Goal: Information Seeking & Learning: Learn about a topic

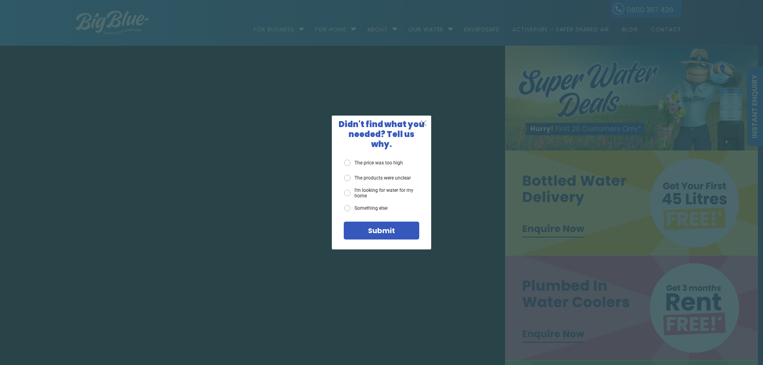
click at [424, 128] on span "X" at bounding box center [423, 123] width 7 height 10
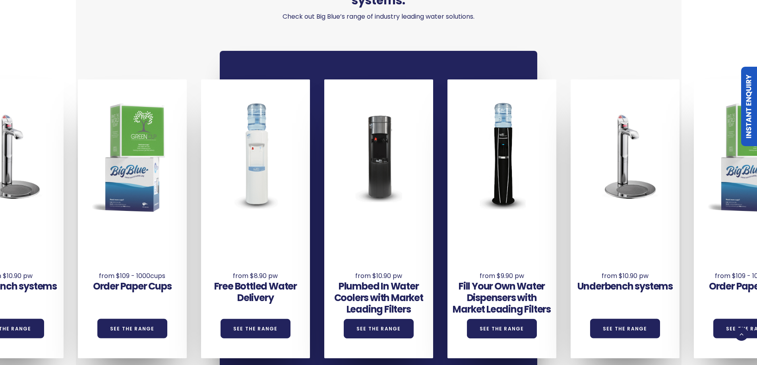
scroll to position [596, 0]
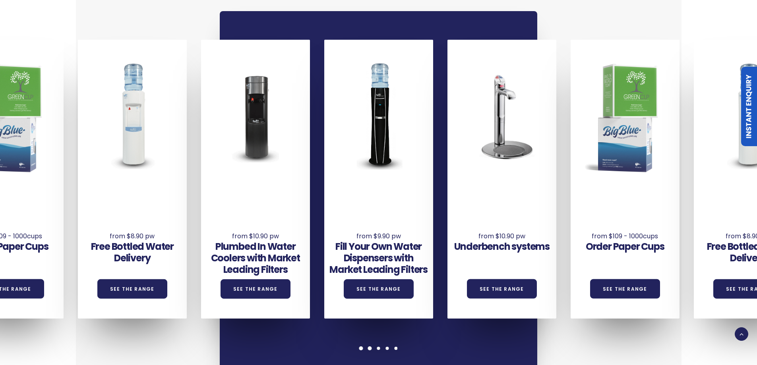
click at [360, 346] on span at bounding box center [361, 348] width 4 height 4
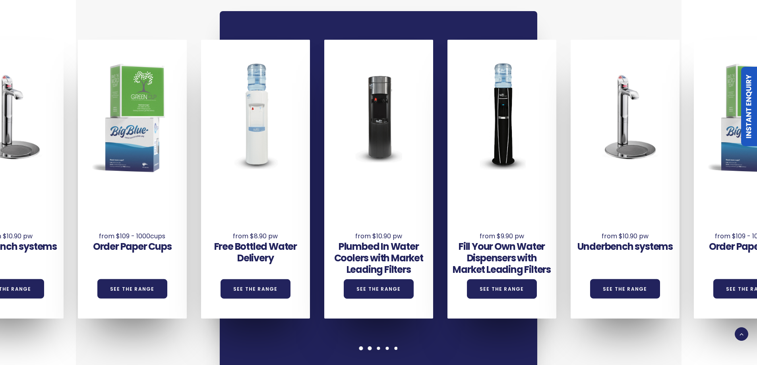
click at [369, 346] on span at bounding box center [370, 348] width 4 height 4
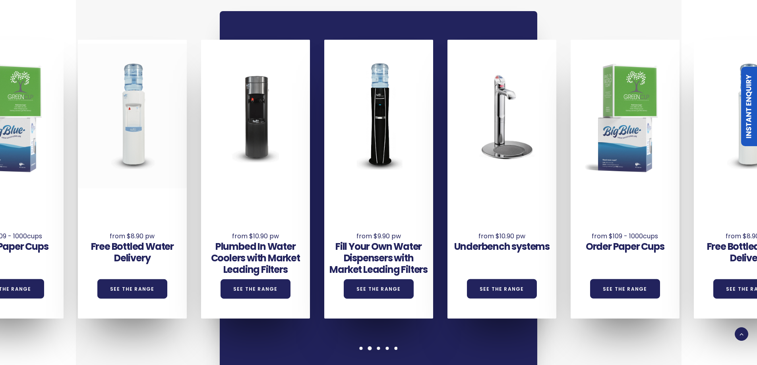
click at [133, 151] on div at bounding box center [132, 116] width 109 height 145
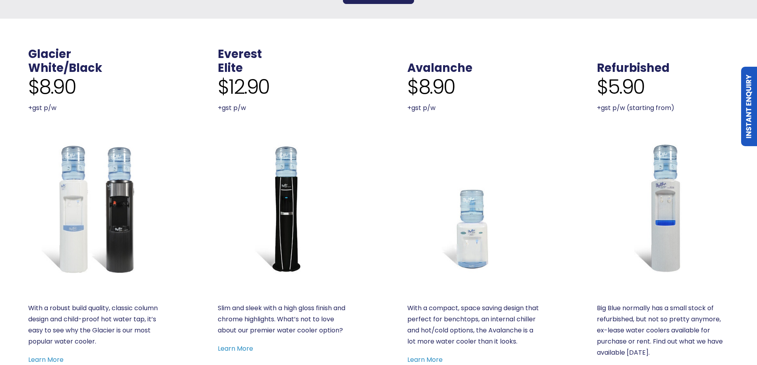
scroll to position [358, 0]
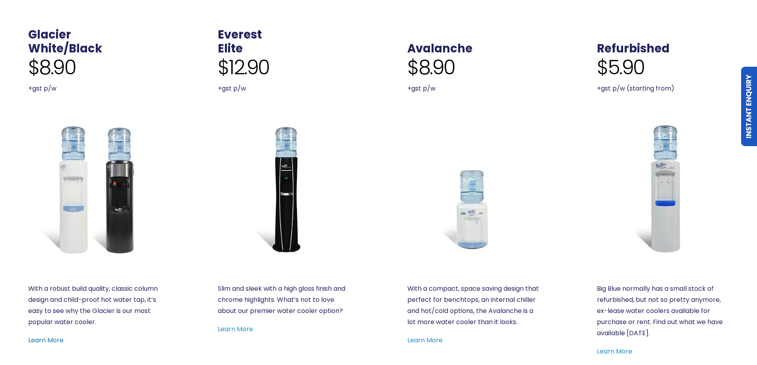
click at [50, 339] on link "Learn More" at bounding box center [45, 340] width 35 height 9
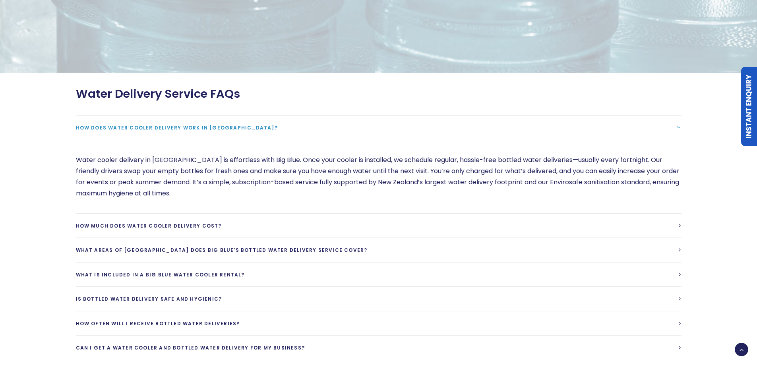
scroll to position [2264, 0]
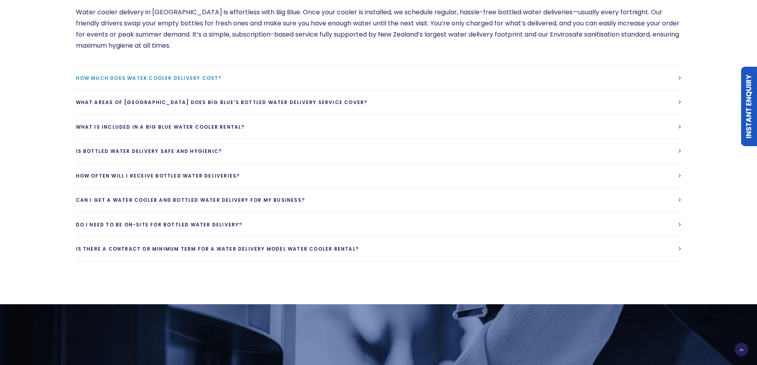
click at [129, 75] on span "How much does water cooler delivery cost?" at bounding box center [149, 78] width 146 height 7
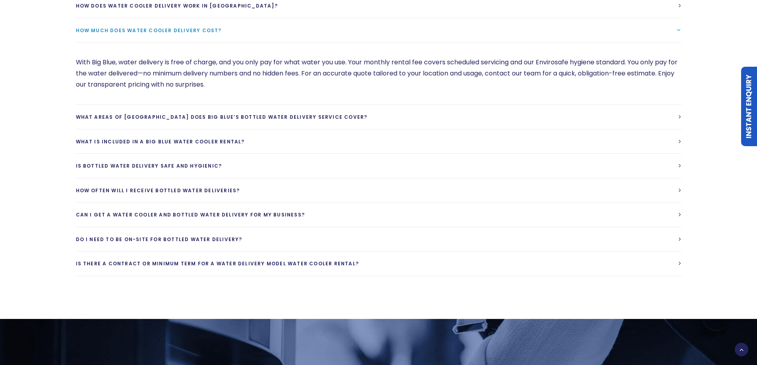
scroll to position [2225, 0]
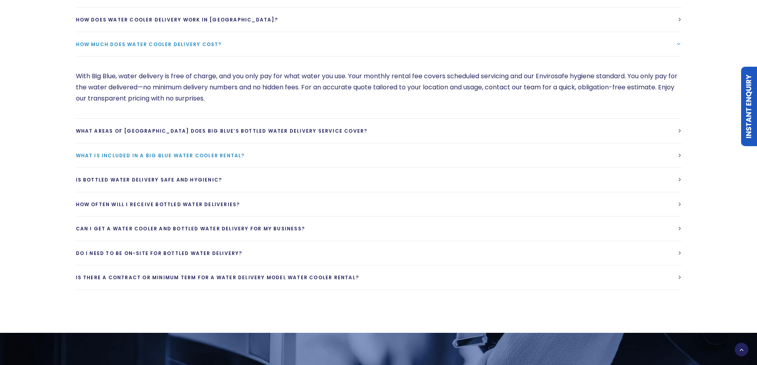
click at [205, 148] on link "What is included in a Big Blue Water cooler rental?" at bounding box center [378, 155] width 605 height 24
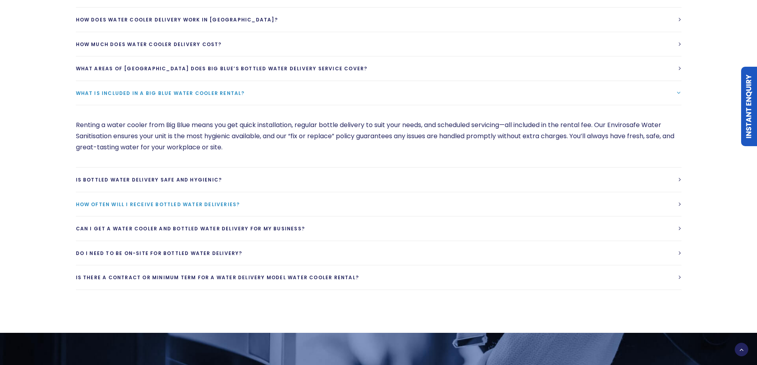
click at [189, 198] on link "How often will I receive bottled water deliveries?" at bounding box center [378, 204] width 605 height 24
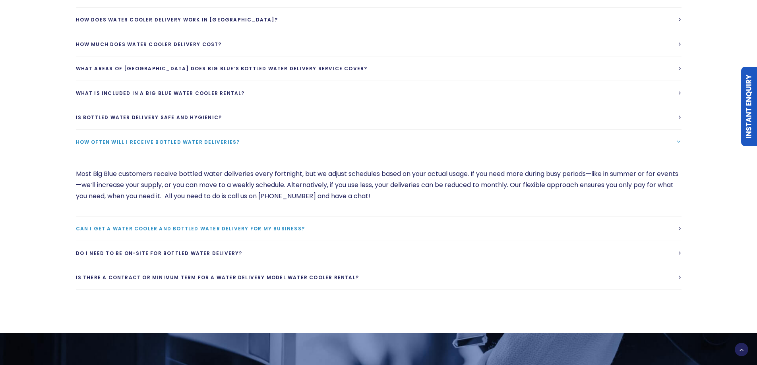
click at [188, 225] on span "Can I get a water cooler and bottled water delivery for my business?" at bounding box center [190, 228] width 229 height 7
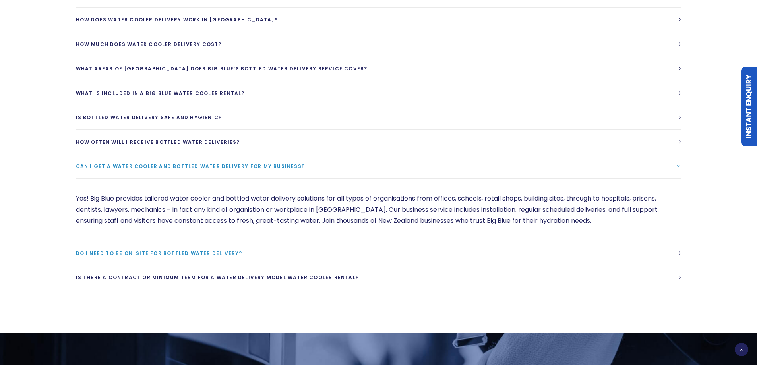
click at [193, 250] on span "Do I need to be on-site for bottled water delivery?" at bounding box center [159, 253] width 166 height 7
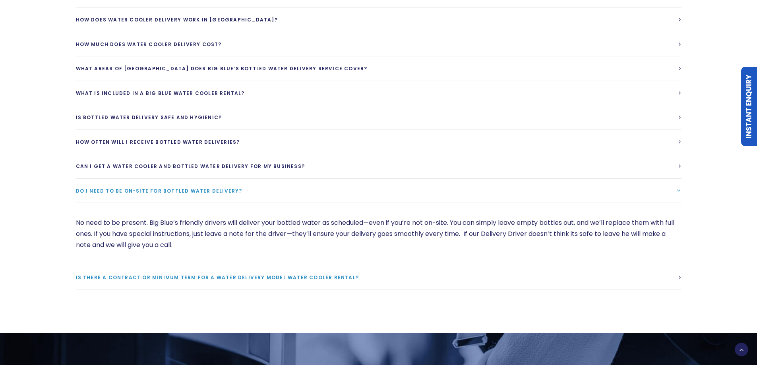
click at [255, 274] on span "Is there a contract or minimum term for a water delivery model water cooler ren…" at bounding box center [217, 277] width 283 height 7
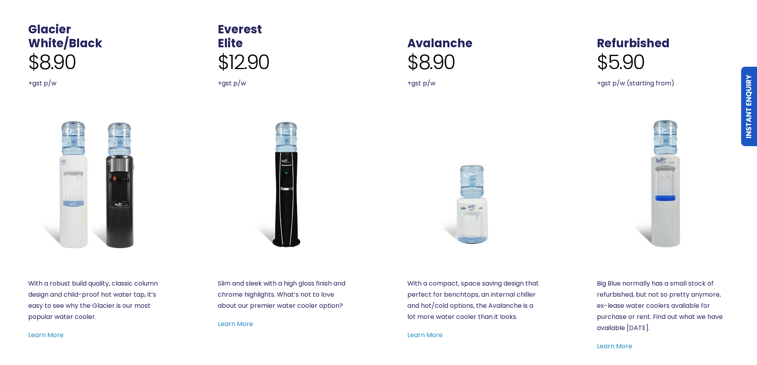
scroll to position [397, 0]
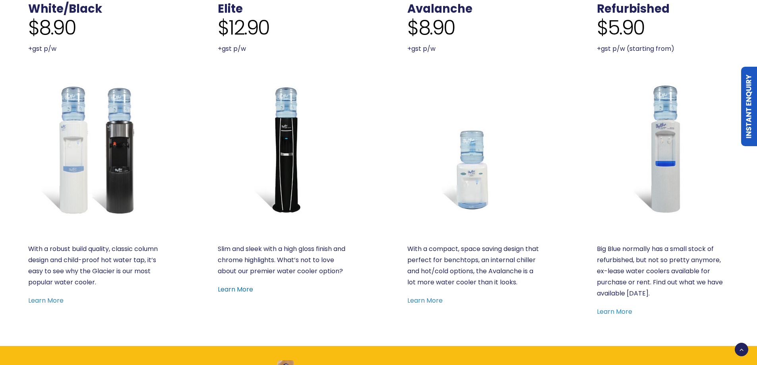
click at [231, 290] on link "Learn More" at bounding box center [235, 289] width 35 height 9
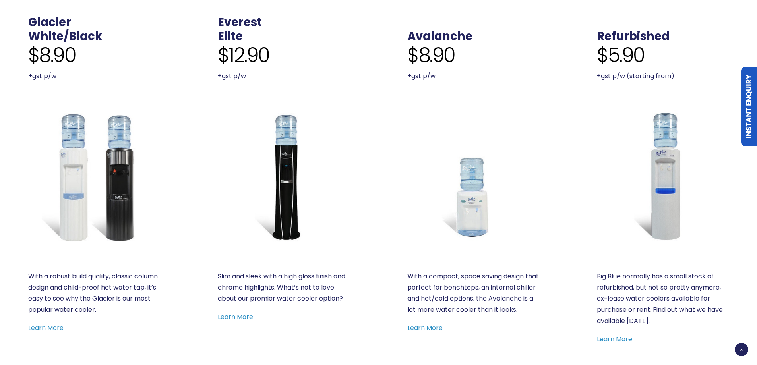
scroll to position [358, 0]
